Goal: Task Accomplishment & Management: Complete application form

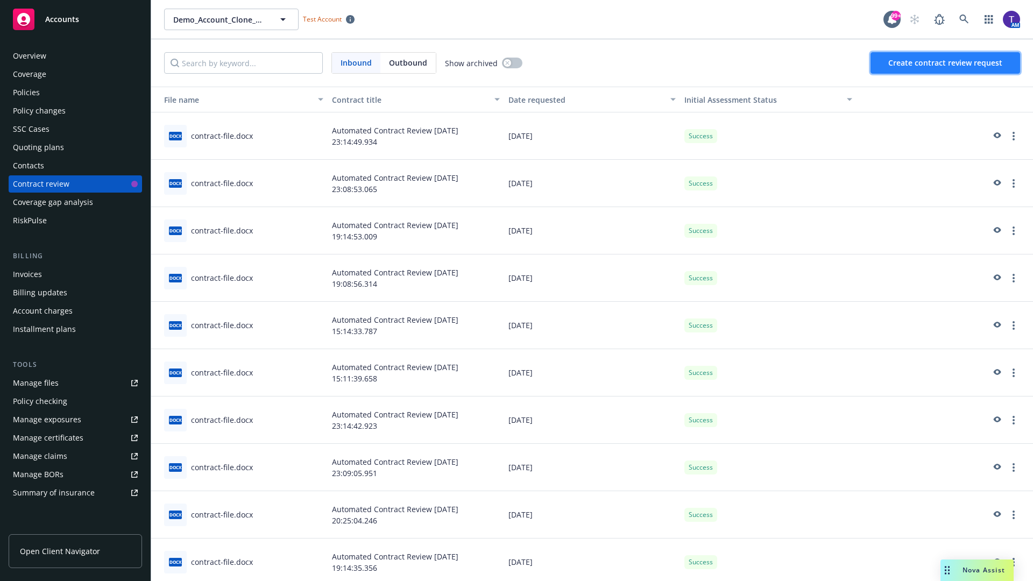
click at [946, 63] on span "Create contract review request" at bounding box center [946, 63] width 114 height 10
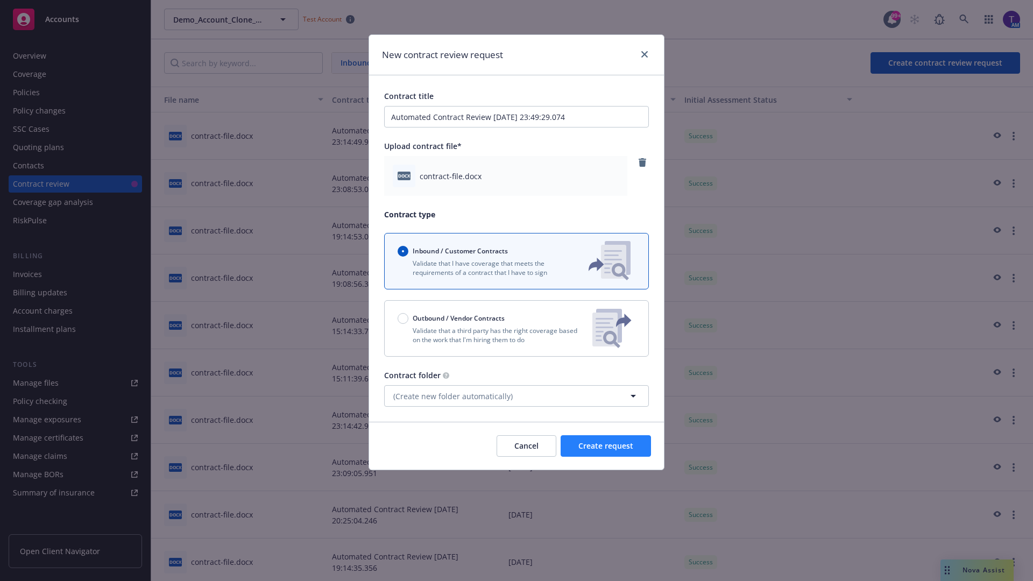
type input "Automated Contract Review 09-17-2025 23:49:29.074"
click at [606, 446] on span "Create request" at bounding box center [606, 446] width 55 height 10
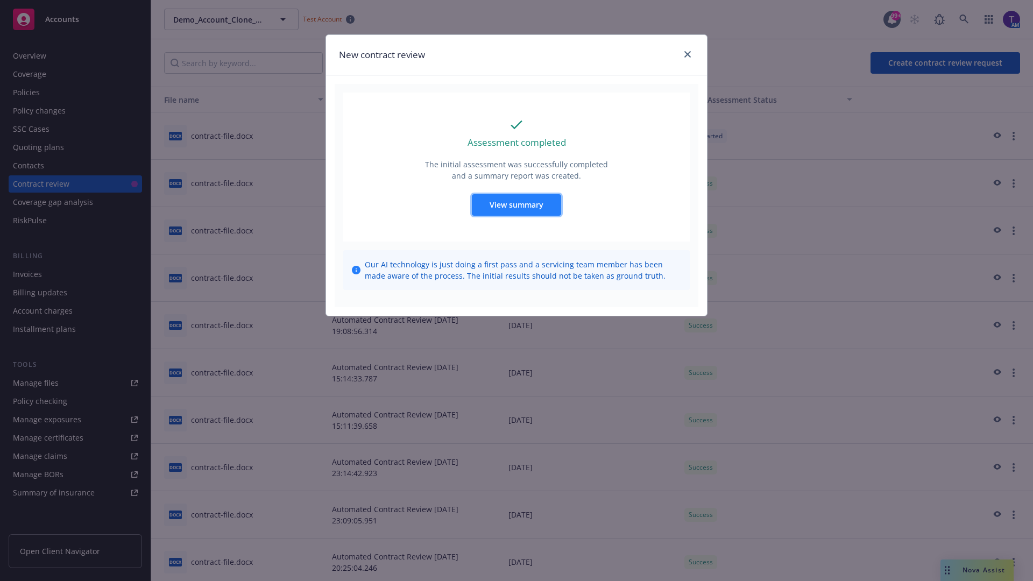
click at [516, 205] on span "View summary" at bounding box center [517, 205] width 54 height 10
